Goal: Information Seeking & Learning: Learn about a topic

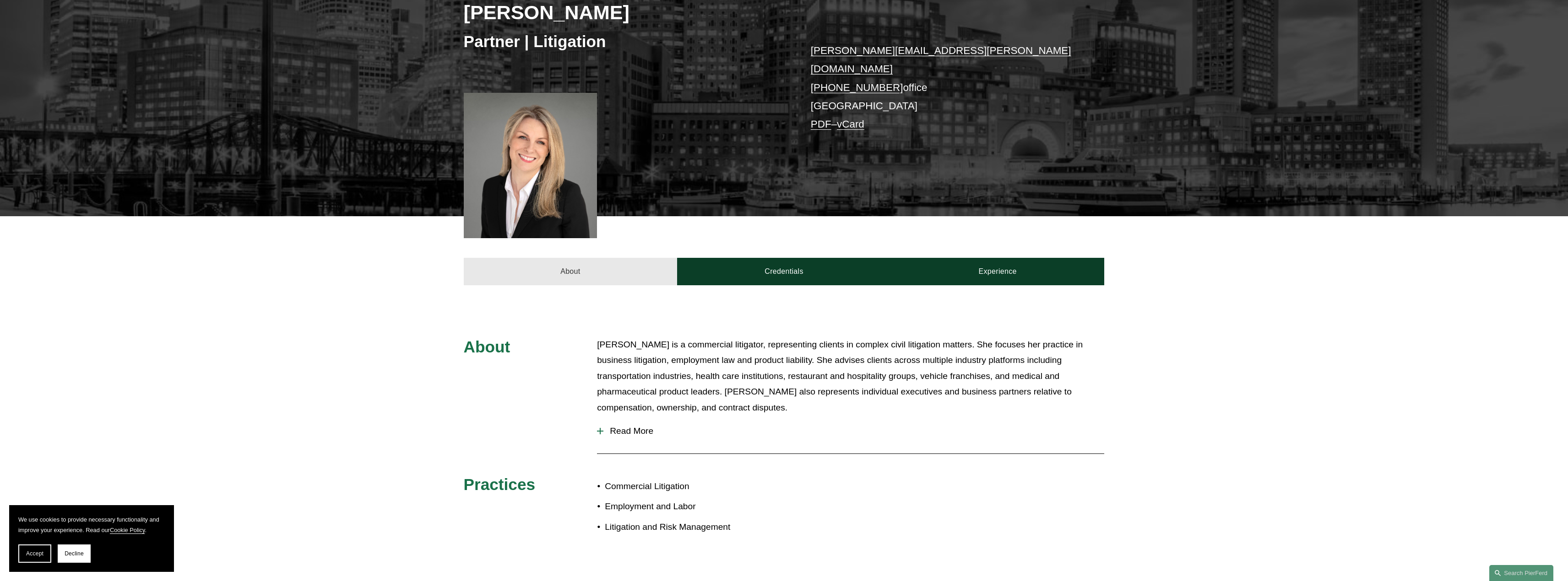
scroll to position [183, 0]
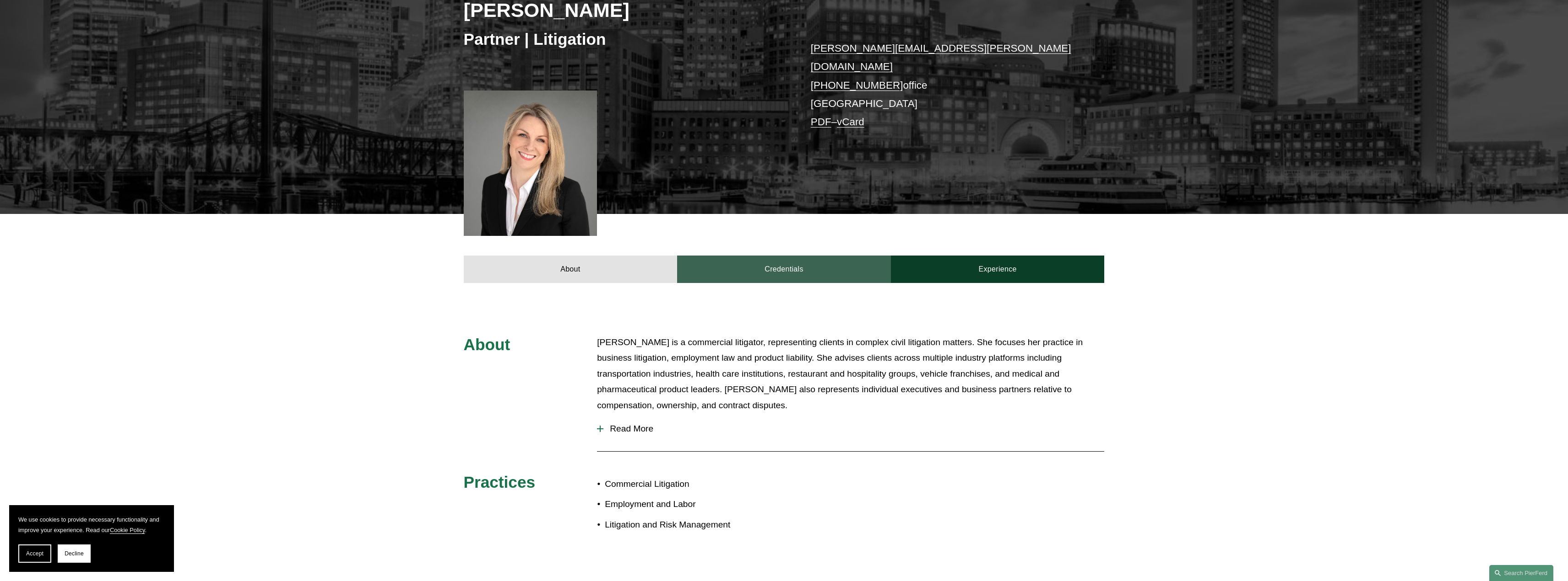
click at [786, 256] on link "Credentials" at bounding box center [784, 270] width 213 height 28
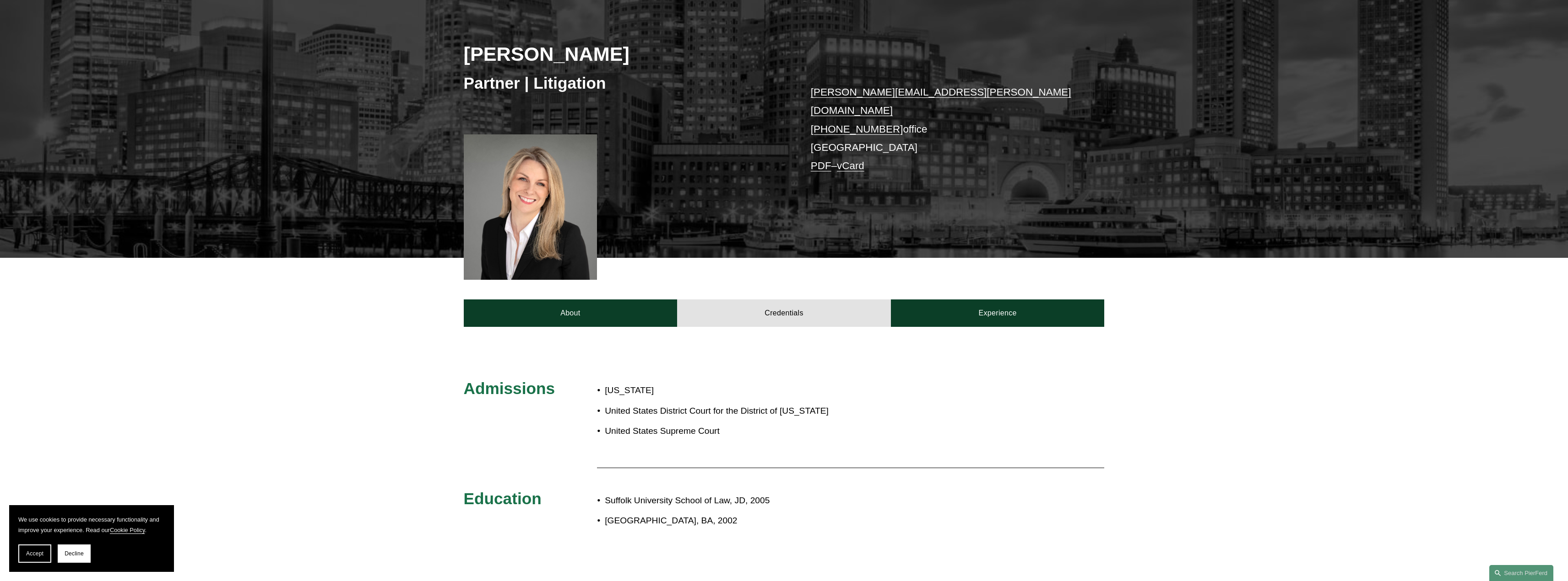
scroll to position [228, 0]
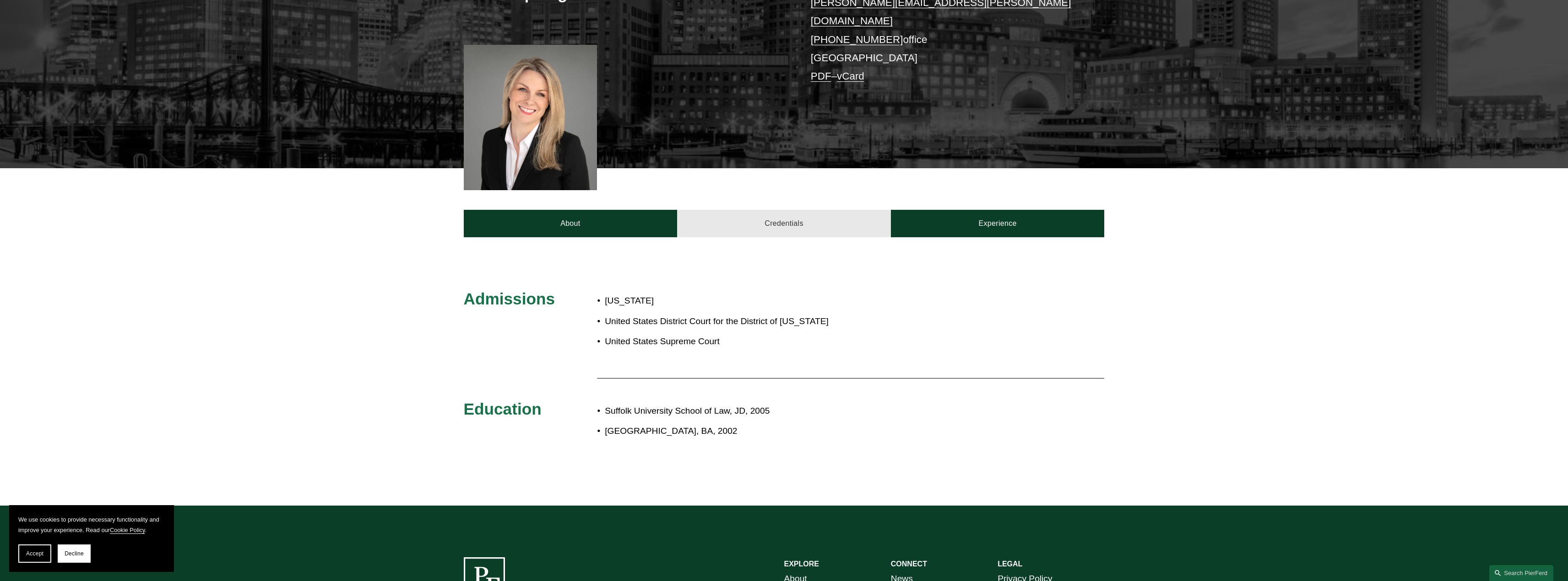
click at [766, 216] on link "Credentials" at bounding box center [784, 223] width 213 height 28
click at [806, 220] on link "Credentials" at bounding box center [784, 223] width 213 height 28
click at [962, 223] on link "Experience" at bounding box center [997, 223] width 213 height 28
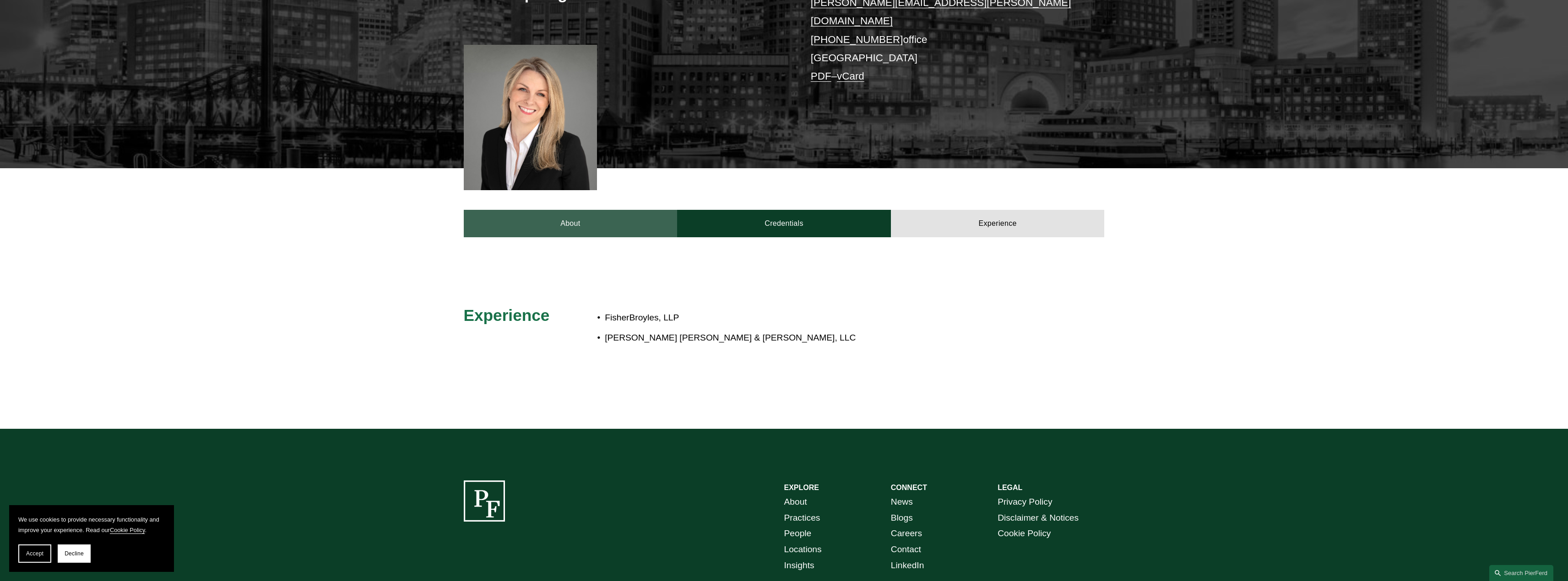
click at [571, 216] on link "About" at bounding box center [571, 223] width 213 height 28
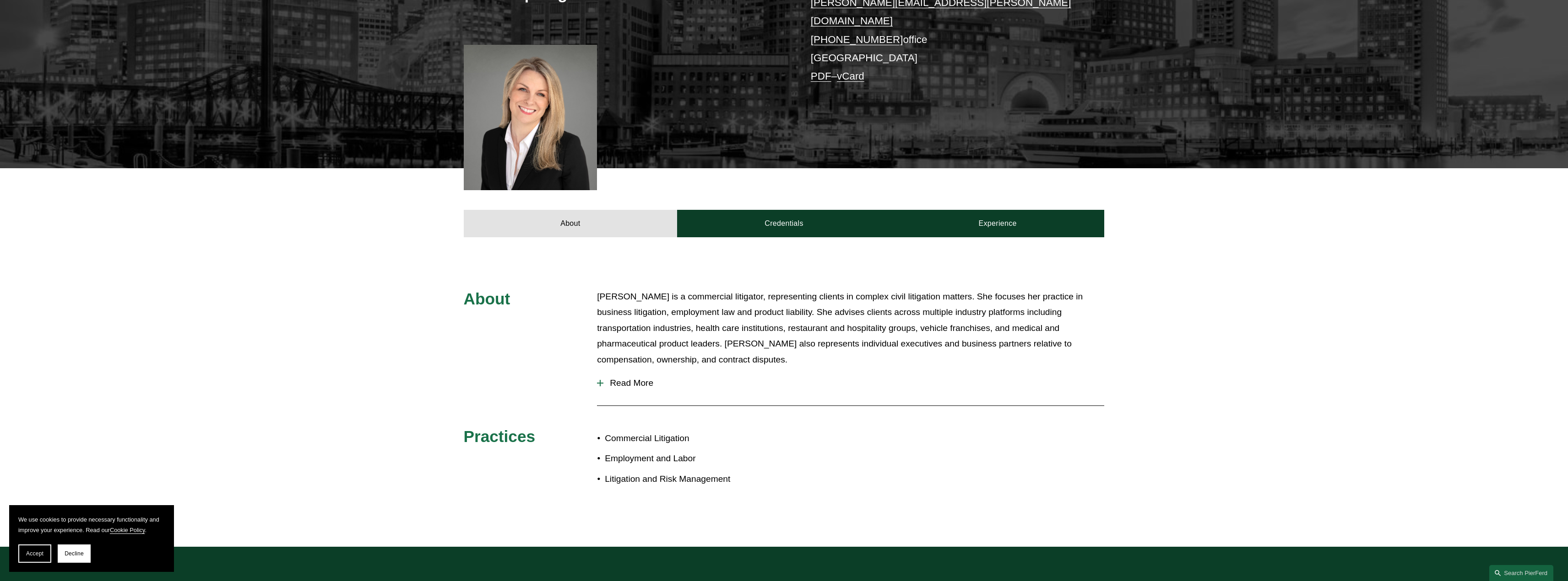
click at [605, 379] on span "Read More" at bounding box center [854, 384] width 501 height 10
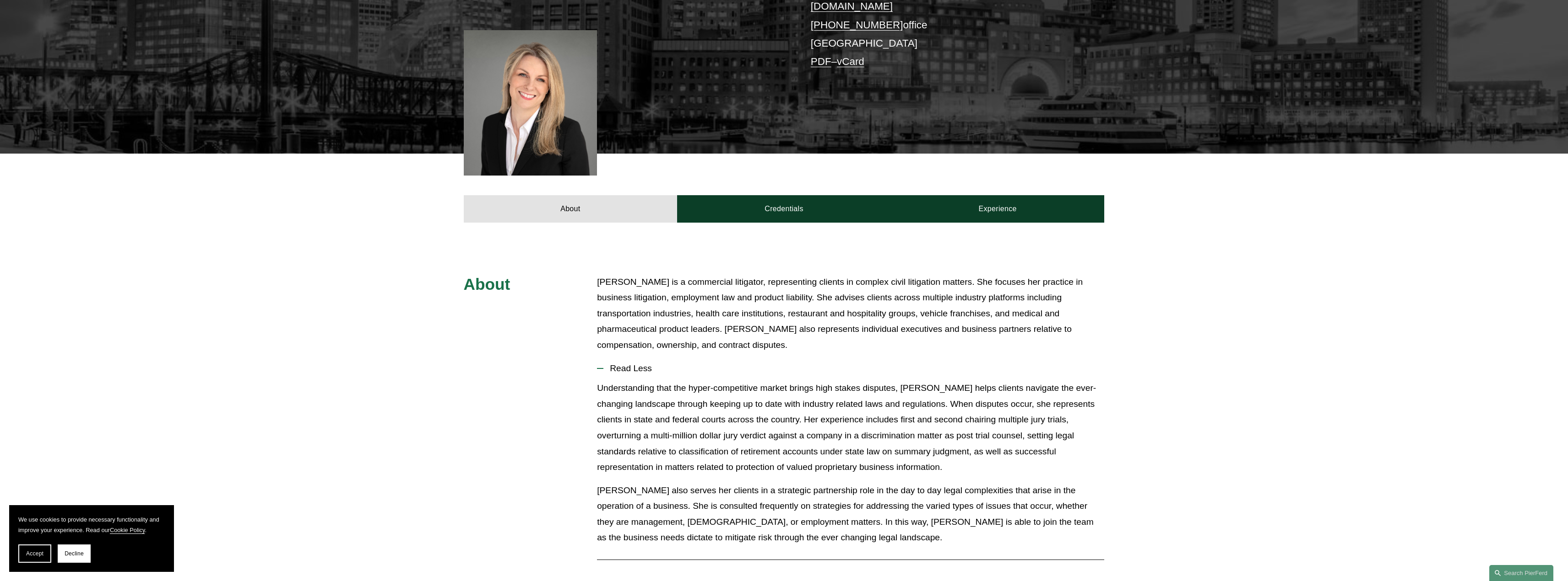
scroll to position [0, 0]
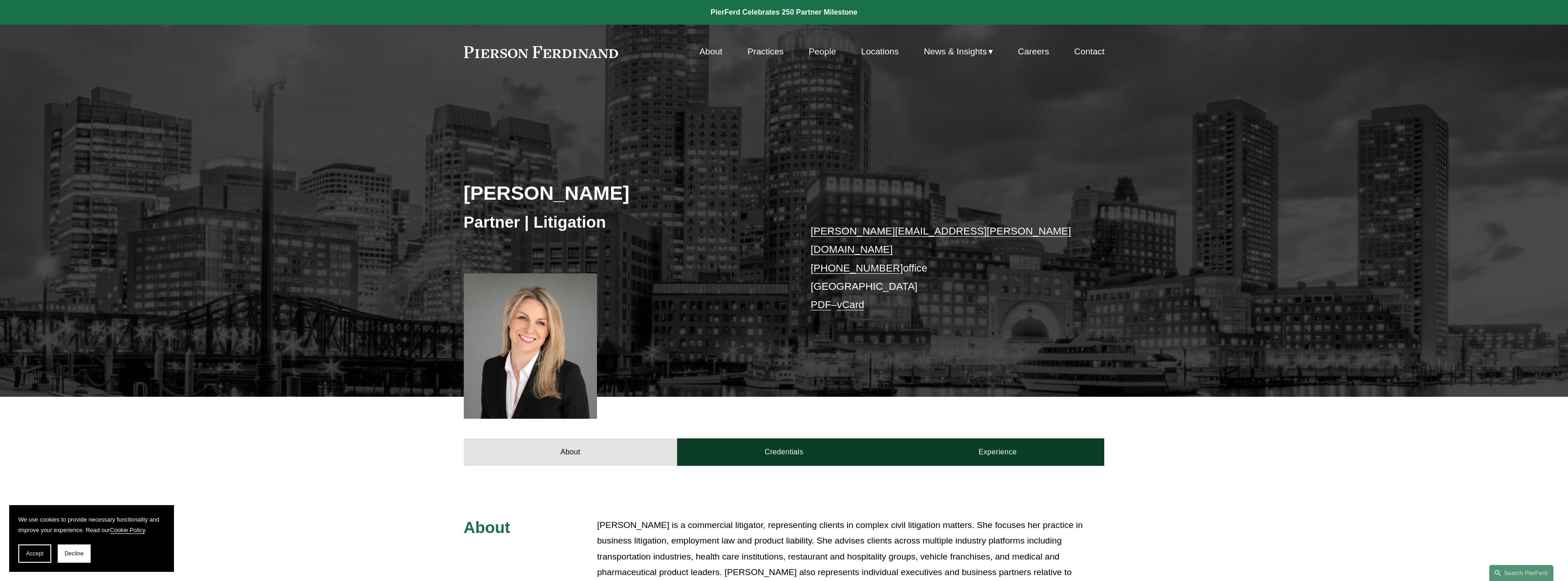
click at [760, 55] on link "Practices" at bounding box center [766, 51] width 36 height 18
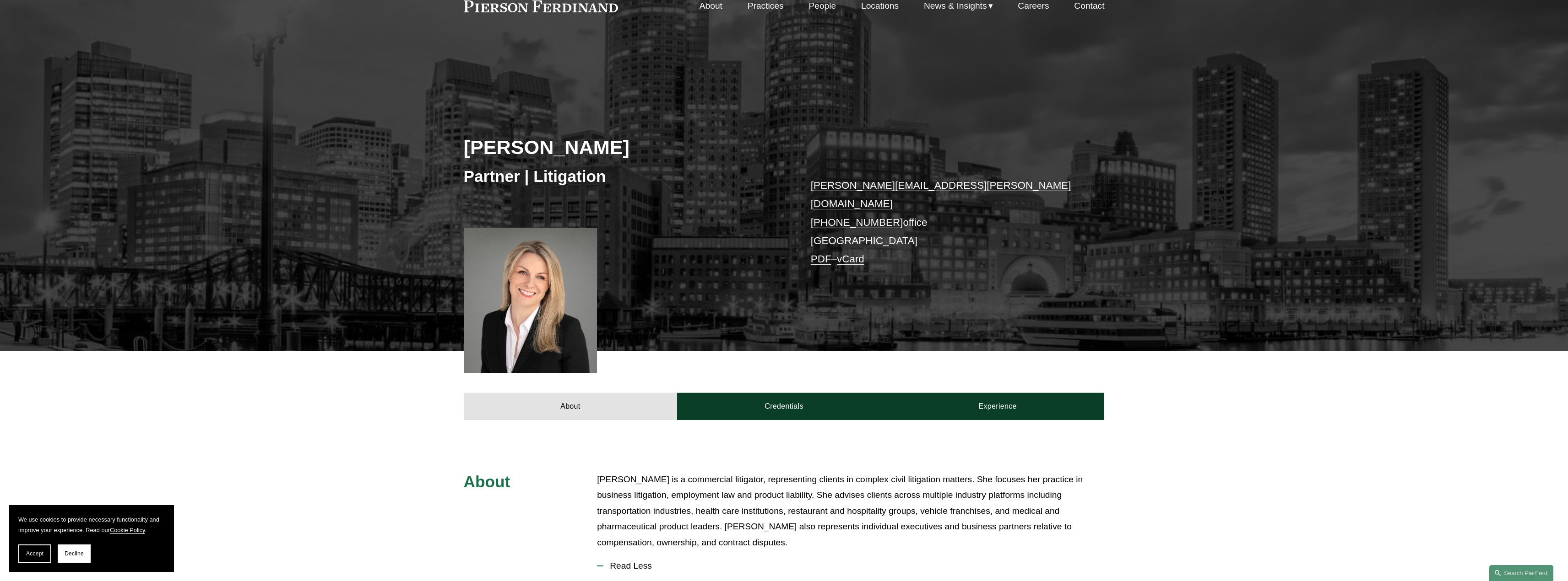
scroll to position [366, 0]
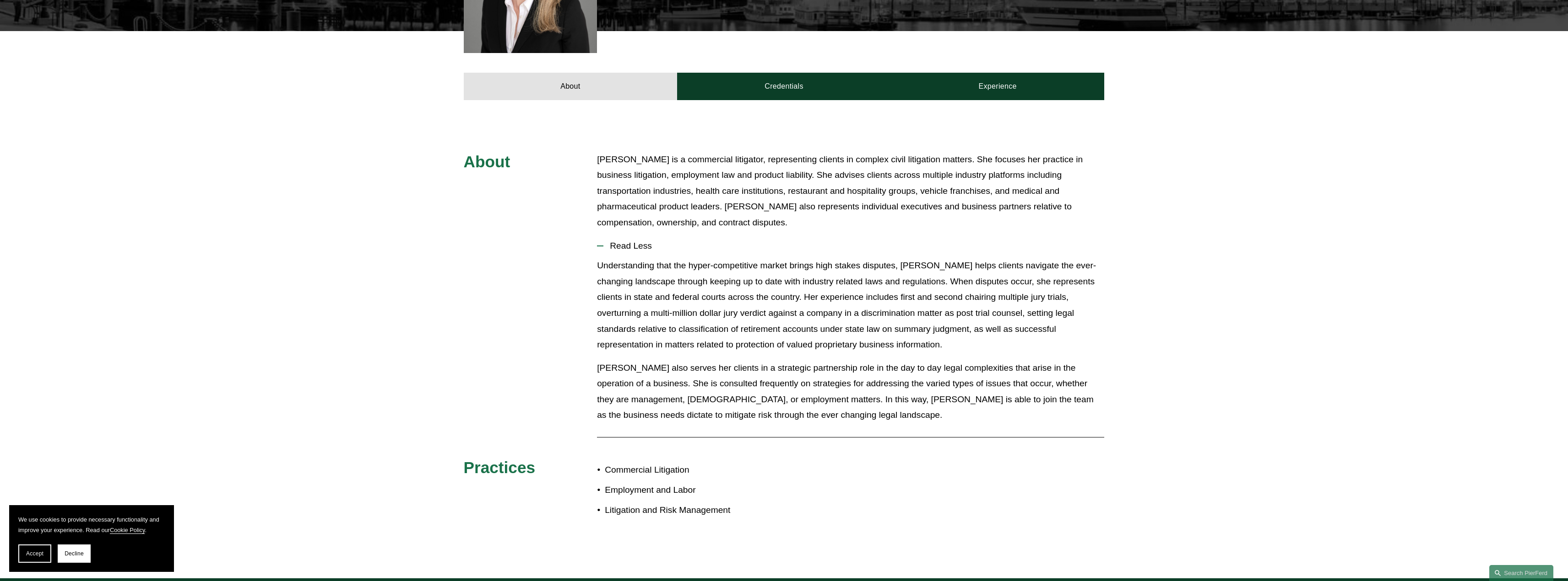
click at [765, 345] on div "Understanding that the hyper-competitive market brings high stakes disputes, Ra…" at bounding box center [850, 343] width 508 height 172
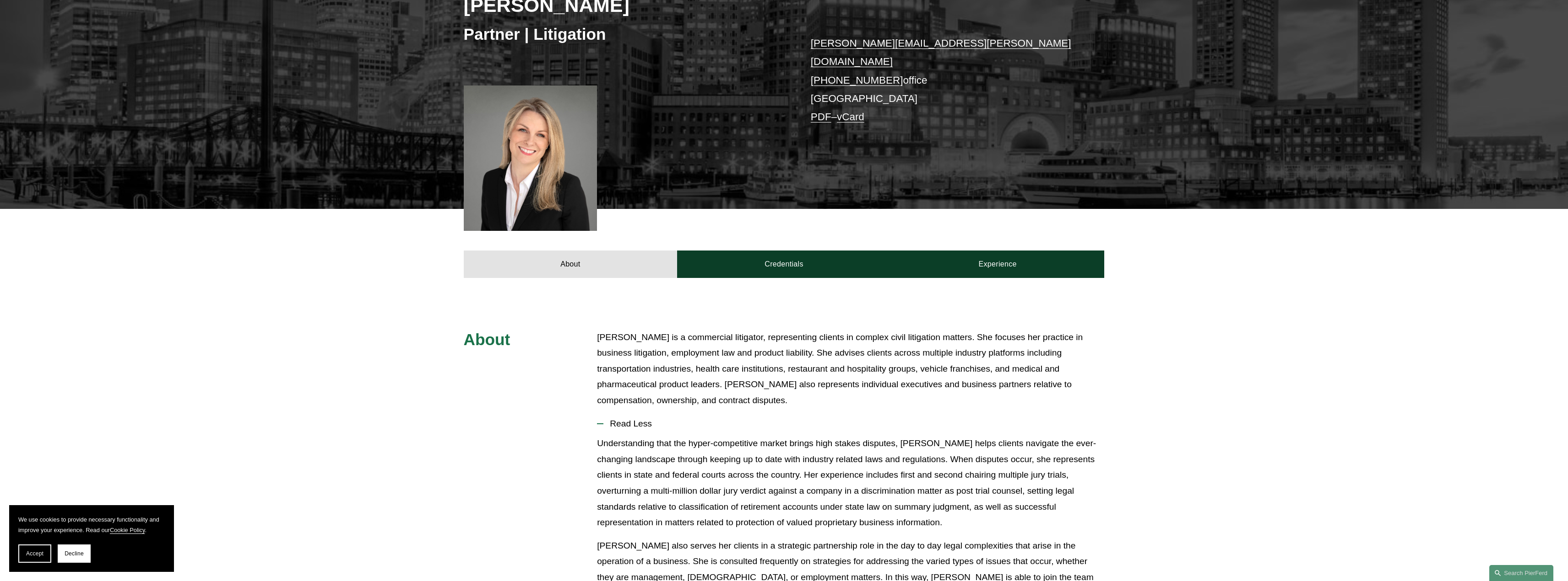
scroll to position [183, 0]
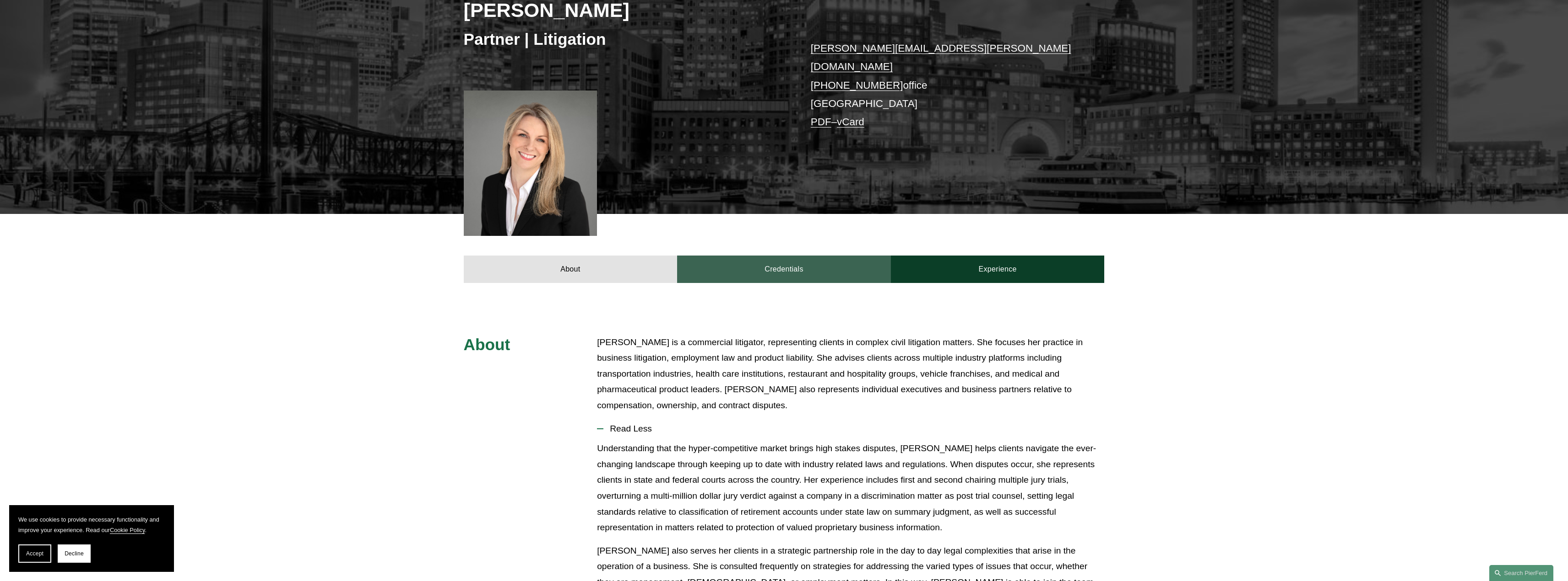
click at [786, 256] on link "Credentials" at bounding box center [784, 270] width 213 height 28
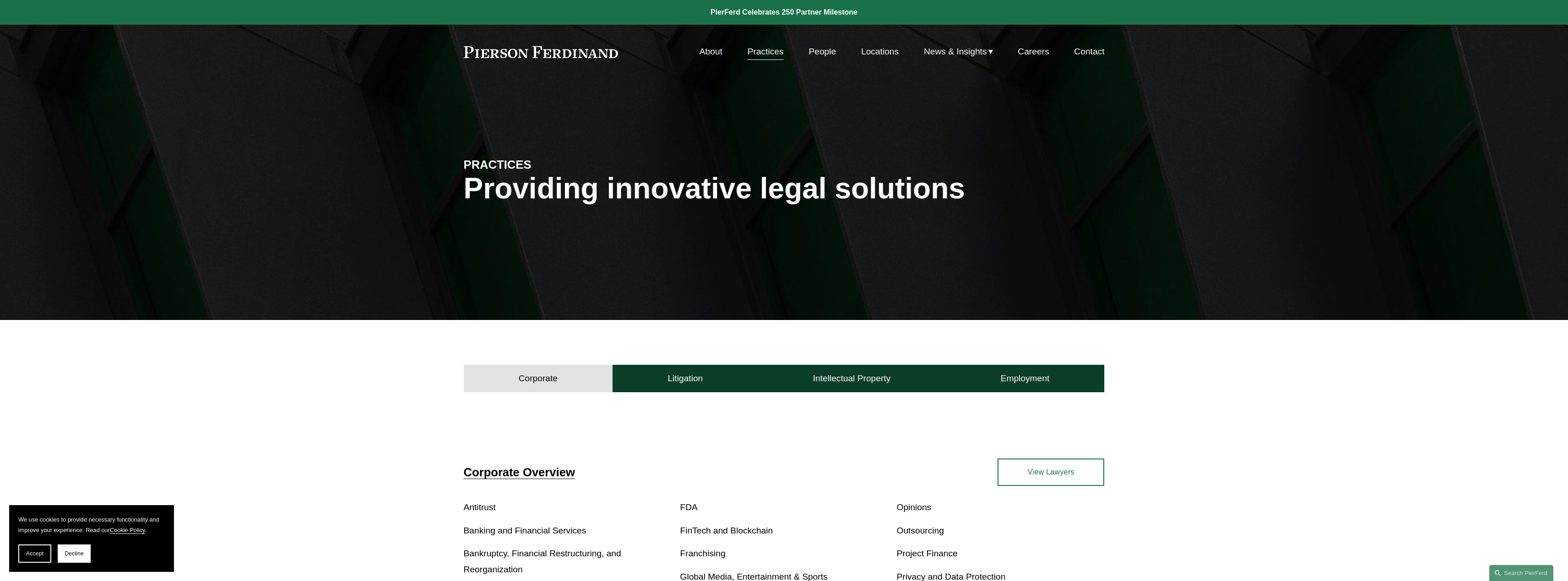
click at [829, 53] on link "People" at bounding box center [822, 51] width 28 height 18
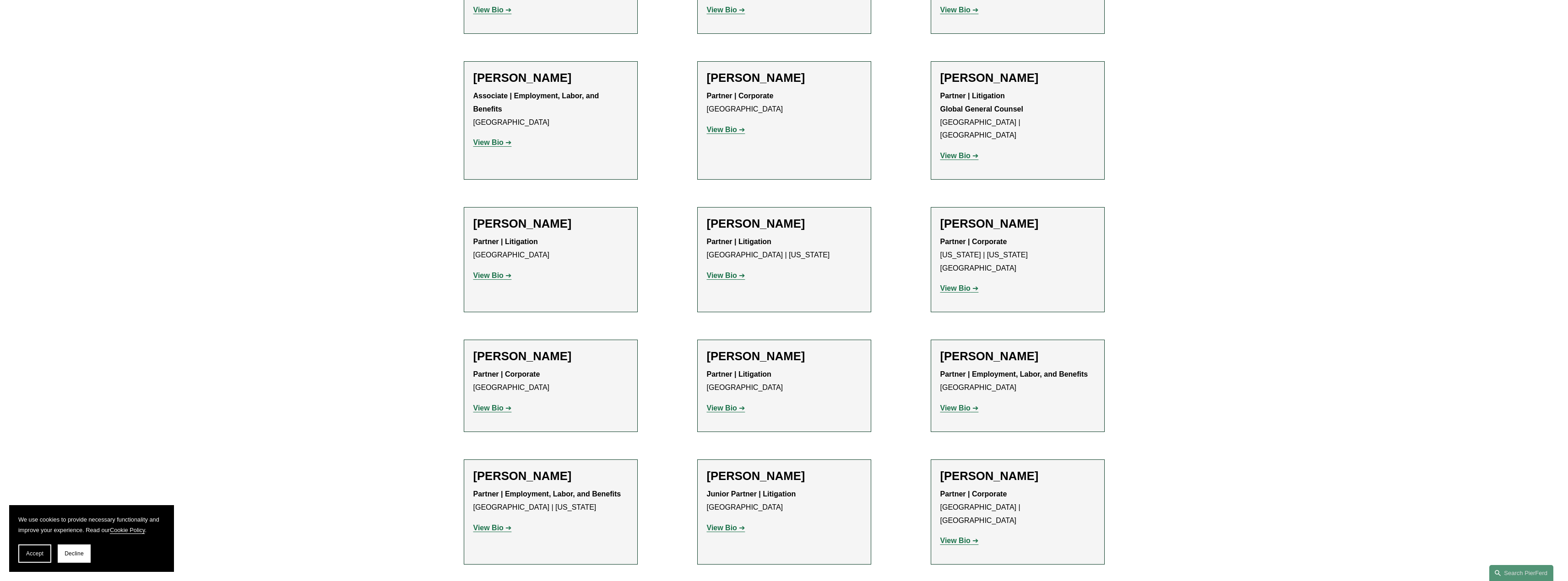
scroll to position [5031, 0]
